Goal: Information Seeking & Learning: Understand process/instructions

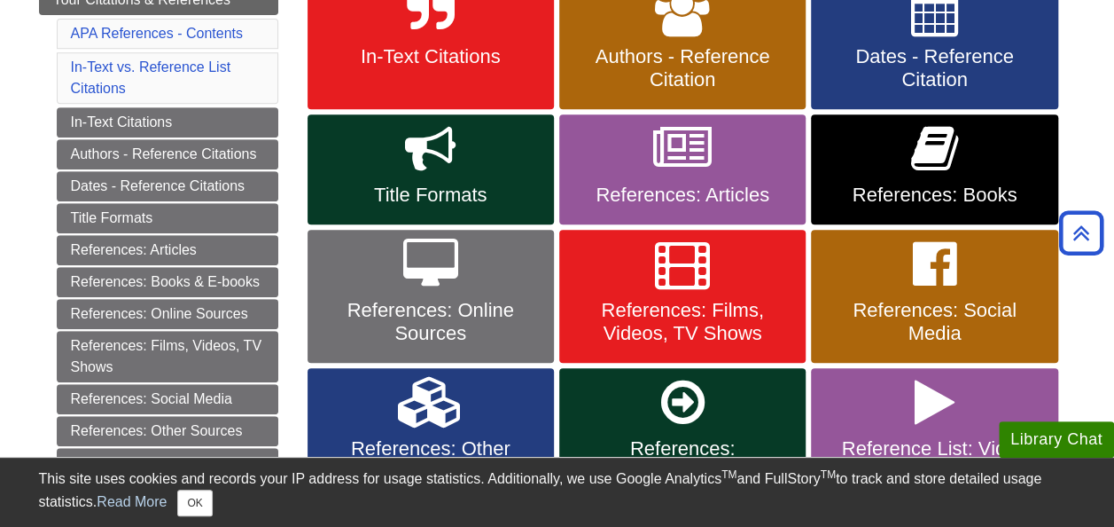
scroll to position [377, 0]
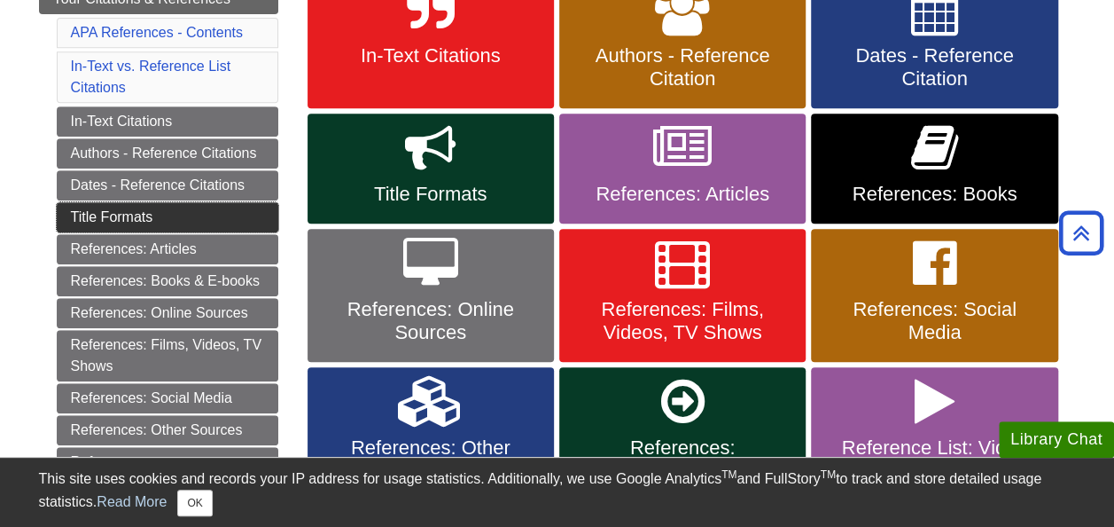
click at [144, 213] on link "Title Formats" at bounding box center [168, 217] width 222 height 30
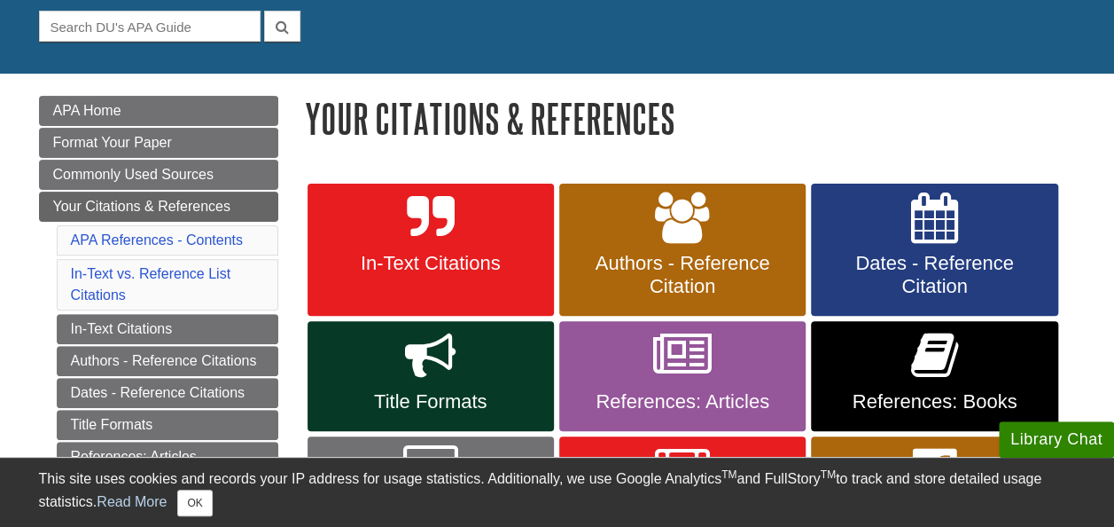
scroll to position [168, 0]
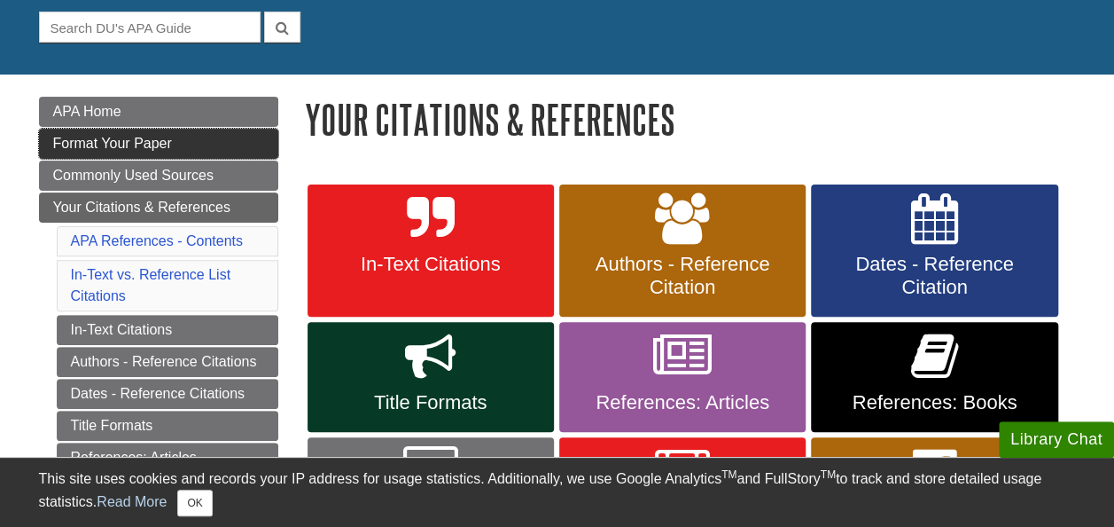
click at [146, 137] on span "Format Your Paper" at bounding box center [112, 143] width 119 height 15
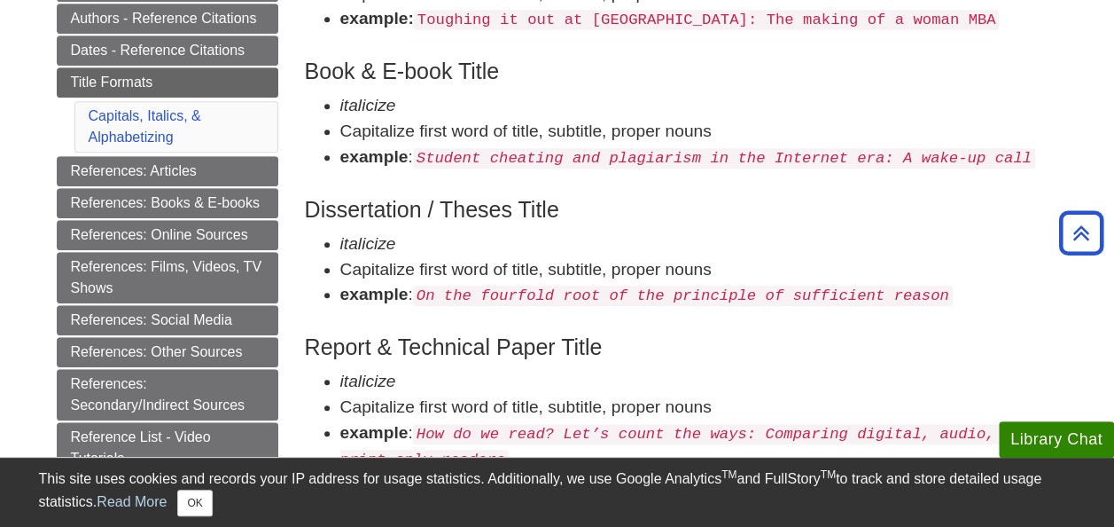
scroll to position [430, 0]
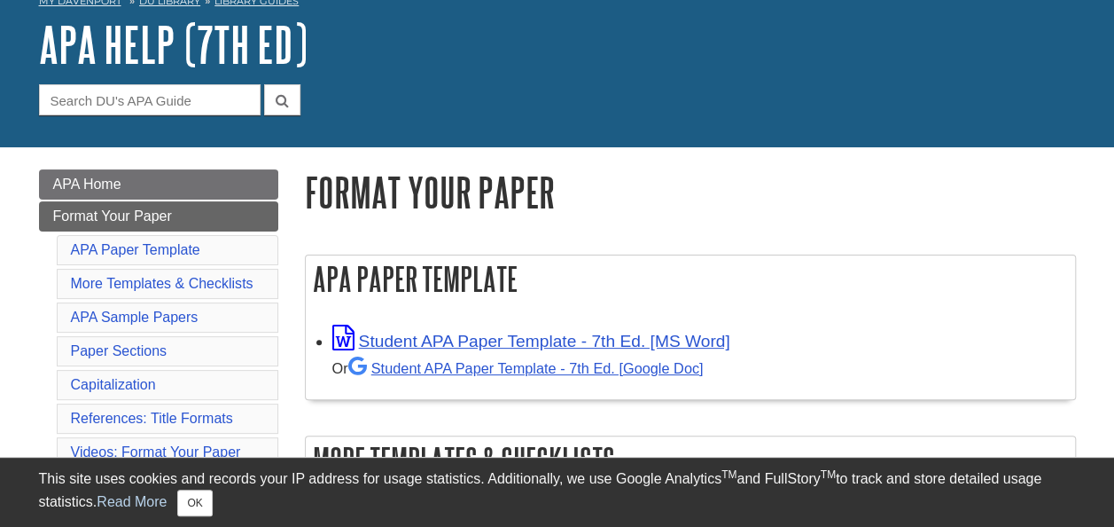
scroll to position [98, 0]
